Goal: Information Seeking & Learning: Learn about a topic

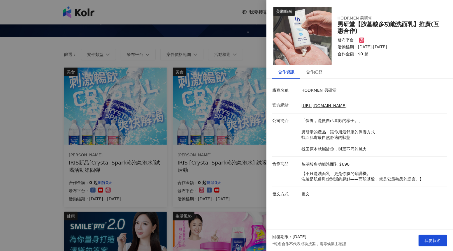
click at [156, 27] on div at bounding box center [226, 125] width 453 height 251
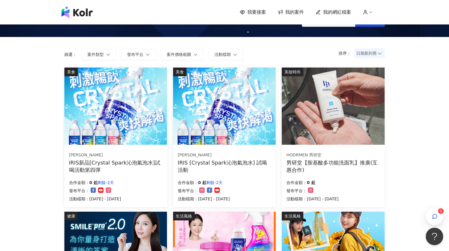
click at [378, 52] on icon at bounding box center [379, 53] width 3 height 2
click at [371, 54] on span "日期新到舊" at bounding box center [370, 53] width 27 height 9
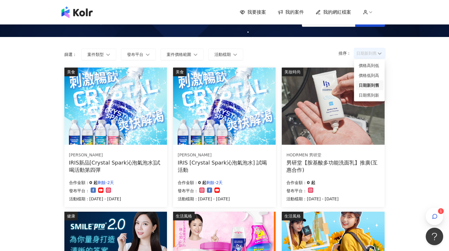
click at [368, 85] on div "日期新到舊" at bounding box center [369, 85] width 21 height 6
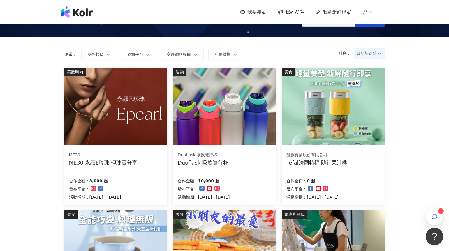
click at [126, 107] on img at bounding box center [115, 106] width 103 height 77
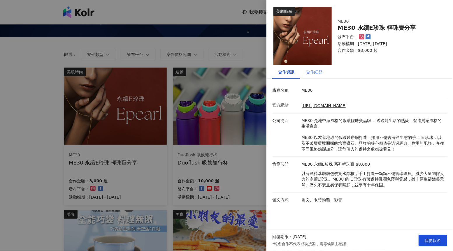
click at [312, 76] on div "合作細節" at bounding box center [314, 71] width 28 height 13
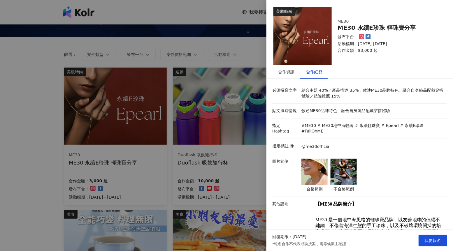
click at [204, 136] on div at bounding box center [226, 125] width 453 height 251
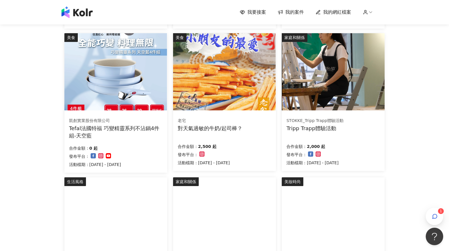
scroll to position [198, 0]
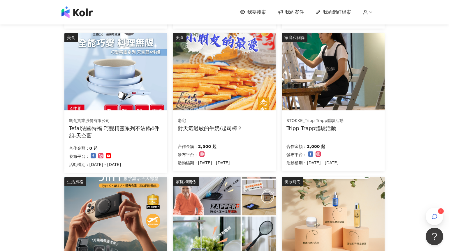
click at [325, 81] on img at bounding box center [333, 71] width 103 height 77
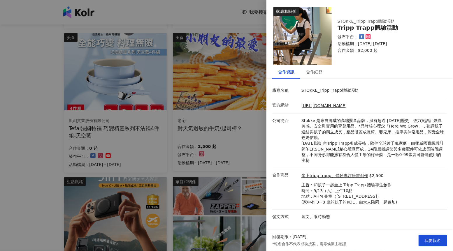
click at [232, 184] on div at bounding box center [226, 125] width 453 height 251
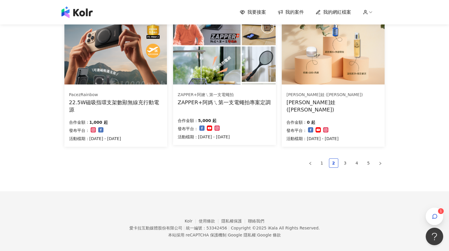
scroll to position [373, 0]
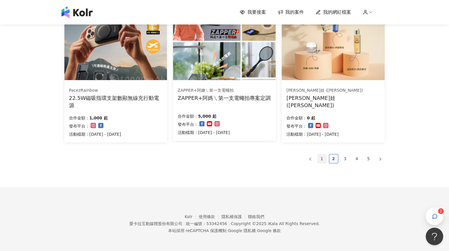
click at [323, 157] on link "1" at bounding box center [322, 159] width 9 height 9
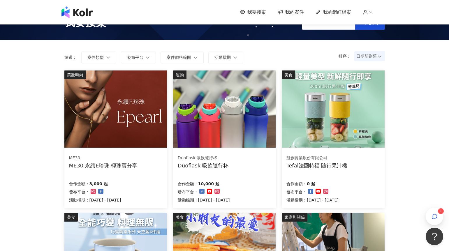
scroll to position [0, 0]
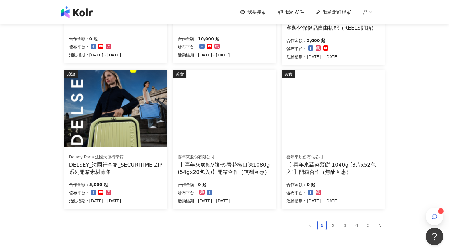
scroll to position [304, 0]
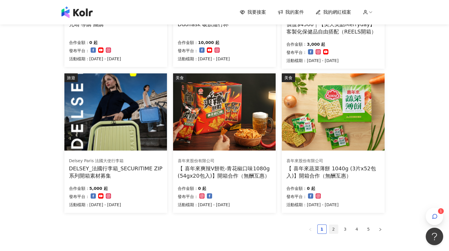
click at [333, 229] on link "2" at bounding box center [334, 229] width 9 height 9
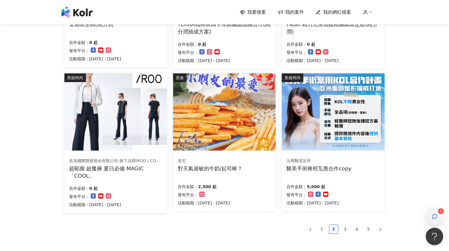
click at [430, 214] on div "button" at bounding box center [434, 216] width 17 height 17
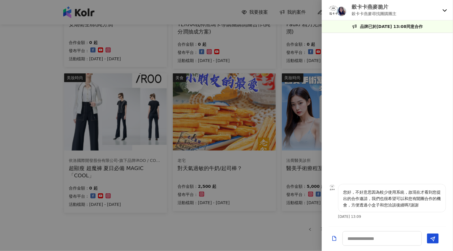
click at [305, 219] on div at bounding box center [226, 125] width 453 height 251
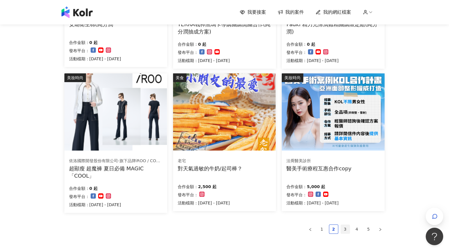
click at [348, 227] on link "3" at bounding box center [345, 229] width 9 height 9
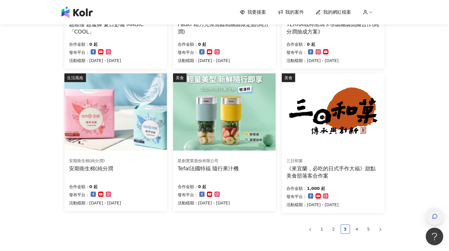
click at [433, 220] on div "button" at bounding box center [435, 216] width 8 height 13
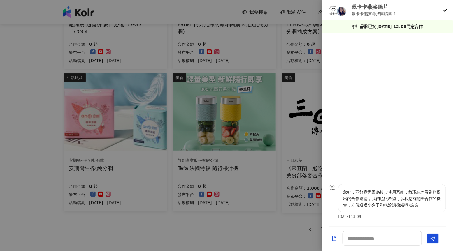
click at [299, 217] on div at bounding box center [226, 125] width 453 height 251
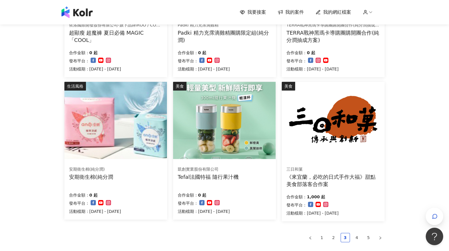
scroll to position [318, 0]
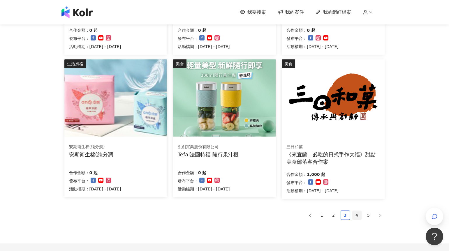
click at [354, 215] on link "4" at bounding box center [357, 215] width 9 height 9
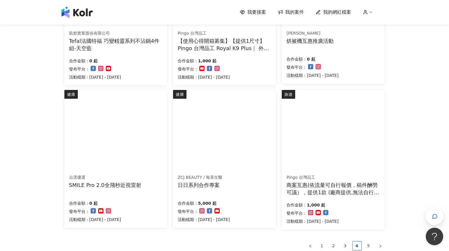
scroll to position [329, 0]
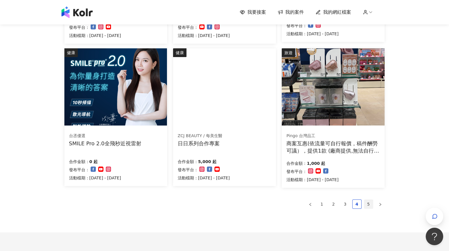
click at [367, 206] on link "5" at bounding box center [369, 204] width 9 height 9
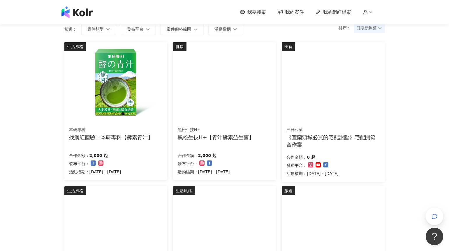
scroll to position [46, 0]
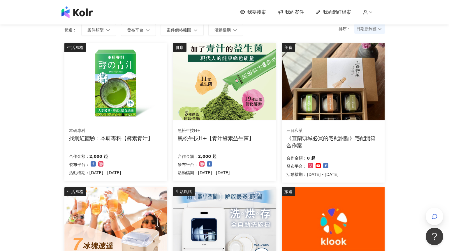
click at [341, 130] on div "三日和菓" at bounding box center [333, 131] width 93 height 6
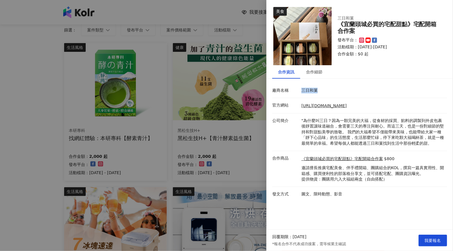
drag, startPoint x: 302, startPoint y: 90, endPoint x: 318, endPoint y: 90, distance: 16.0
click at [318, 90] on p "三日和菓" at bounding box center [373, 91] width 143 height 6
copy p "三日和菓"
click at [194, 63] on div at bounding box center [226, 125] width 453 height 251
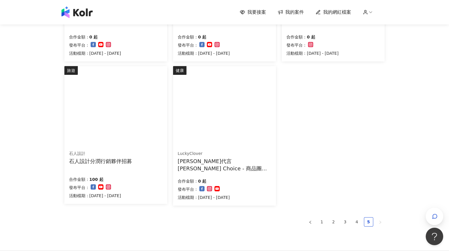
scroll to position [373, 0]
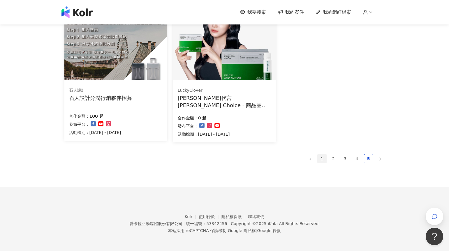
click at [325, 156] on link "1" at bounding box center [322, 159] width 9 height 9
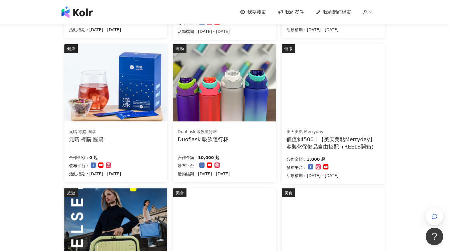
scroll to position [186, 0]
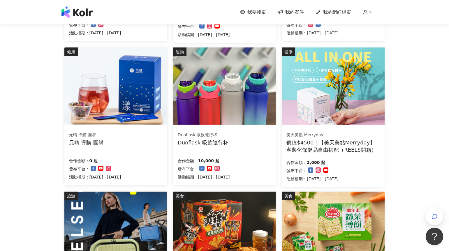
click at [332, 101] on img at bounding box center [333, 86] width 103 height 77
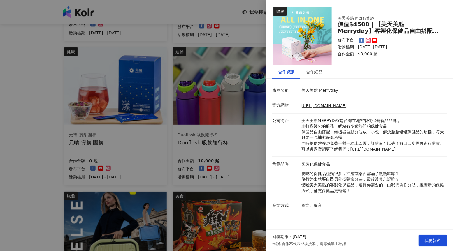
click at [259, 161] on div at bounding box center [226, 125] width 453 height 251
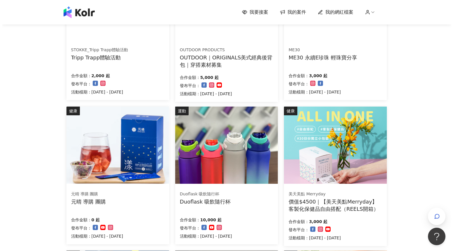
scroll to position [129, 0]
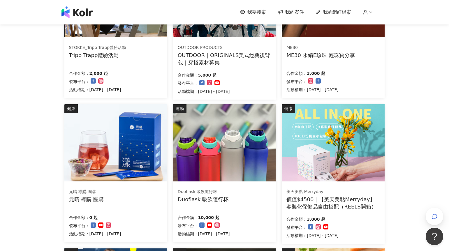
click at [334, 151] on img at bounding box center [333, 142] width 103 height 77
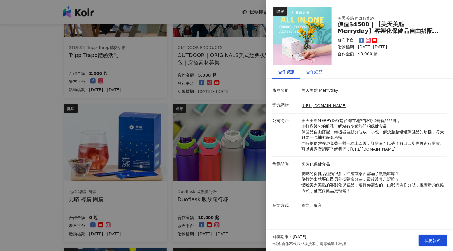
click at [319, 74] on div "合作細節" at bounding box center [314, 72] width 16 height 6
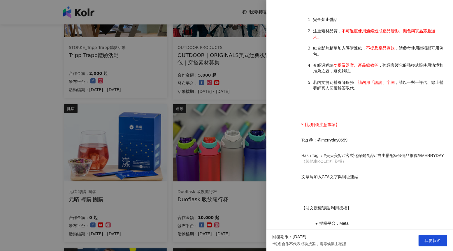
scroll to position [643, 0]
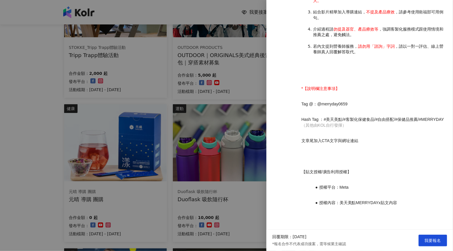
click at [250, 177] on div at bounding box center [226, 125] width 453 height 251
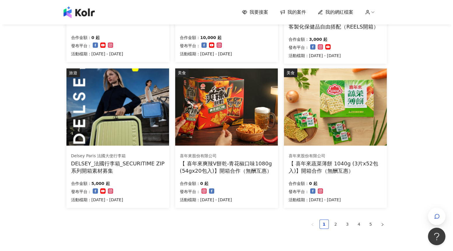
scroll to position [309, 0]
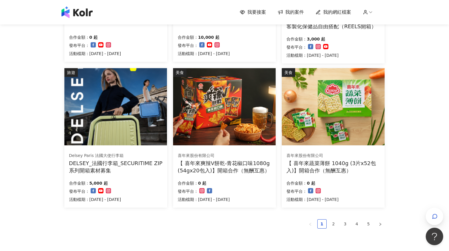
click at [318, 114] on img at bounding box center [333, 106] width 103 height 77
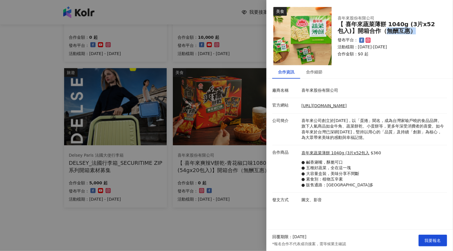
drag, startPoint x: 381, startPoint y: 34, endPoint x: 408, endPoint y: 34, distance: 26.5
click at [408, 34] on div "【 喜年來蔬菜薄餅 1040g (3片x52包入)】開箱合作（無酬互惠）" at bounding box center [389, 27] width 103 height 13
click at [313, 71] on div "合作細節" at bounding box center [314, 72] width 16 height 6
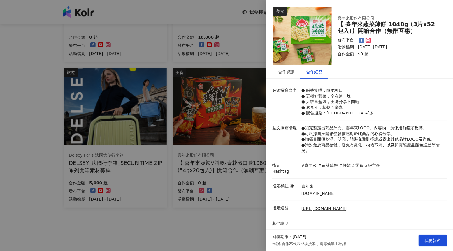
scroll to position [4, 0]
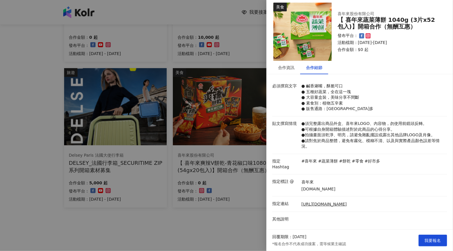
click at [232, 166] on div at bounding box center [226, 125] width 453 height 251
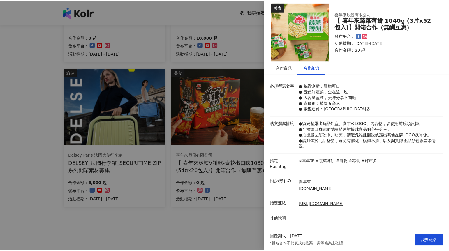
scroll to position [0, 0]
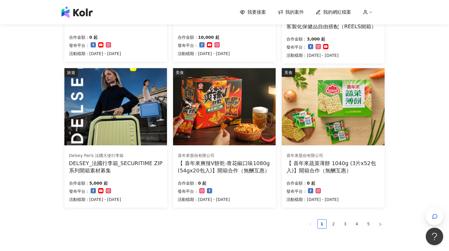
click at [235, 113] on img at bounding box center [224, 106] width 103 height 77
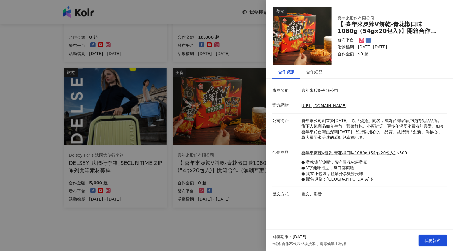
click at [217, 215] on div at bounding box center [226, 125] width 453 height 251
